Goal: Use online tool/utility: Utilize a website feature to perform a specific function

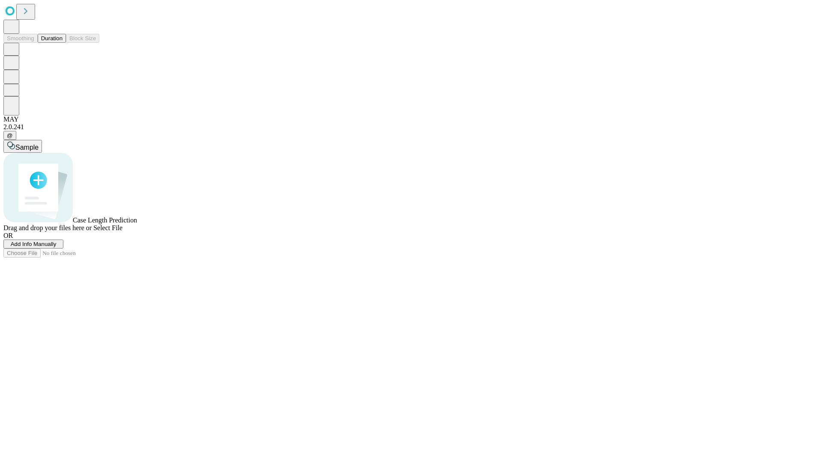
click at [56, 247] on span "Add Info Manually" at bounding box center [34, 244] width 46 height 6
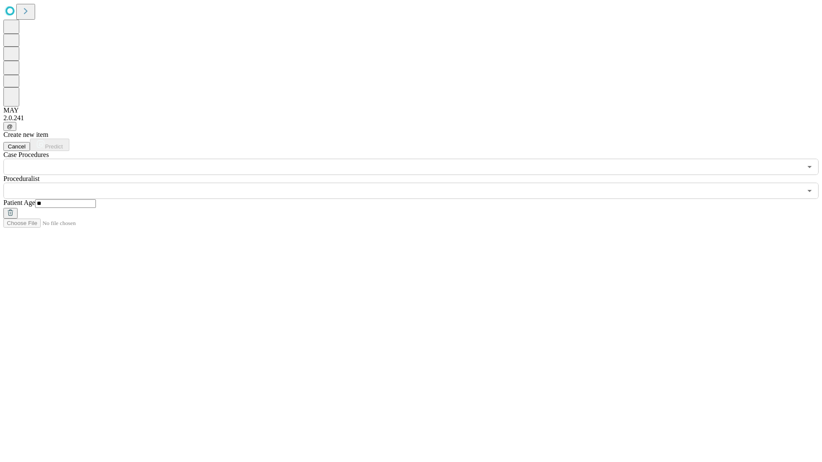
type input "**"
click at [417, 183] on input "text" at bounding box center [402, 191] width 798 height 16
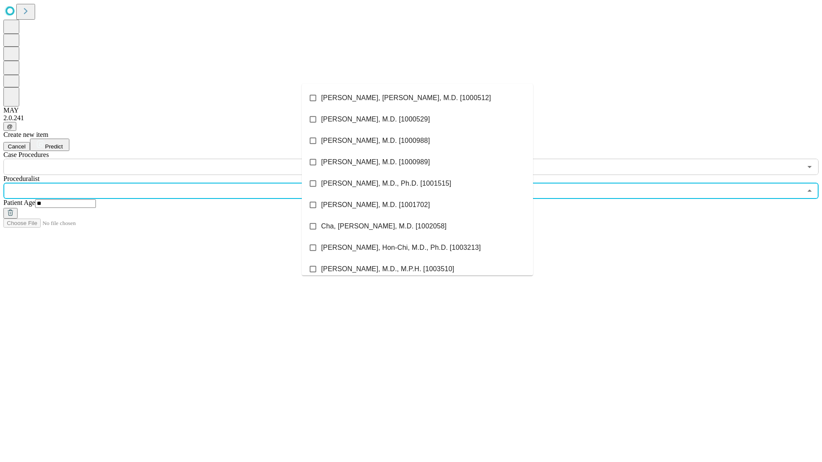
click at [417, 98] on li "[PERSON_NAME], [PERSON_NAME], M.D. [1000512]" at bounding box center [417, 97] width 231 height 21
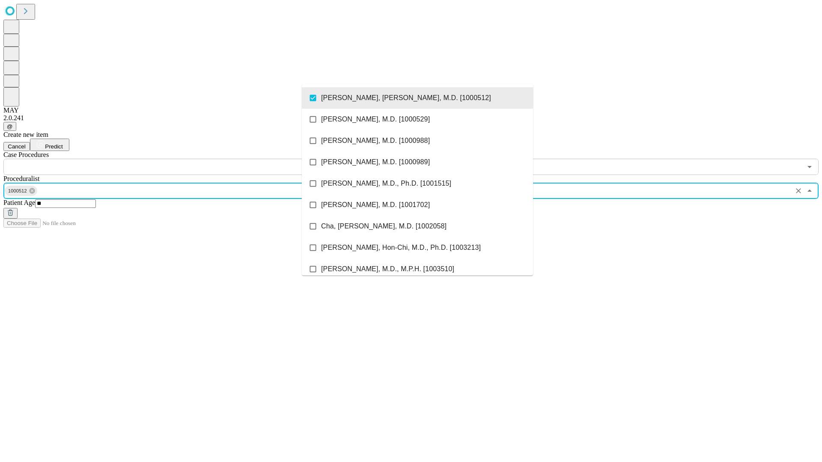
click at [180, 159] on input "text" at bounding box center [402, 167] width 798 height 16
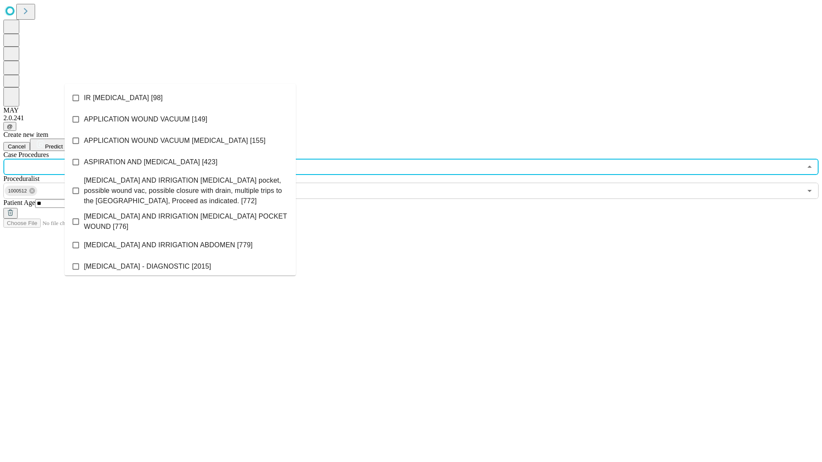
click at [180, 98] on li "IR [MEDICAL_DATA] [98]" at bounding box center [180, 97] width 231 height 21
click at [62, 143] on span "Predict" at bounding box center [54, 146] width 18 height 6
